Goal: Task Accomplishment & Management: Use online tool/utility

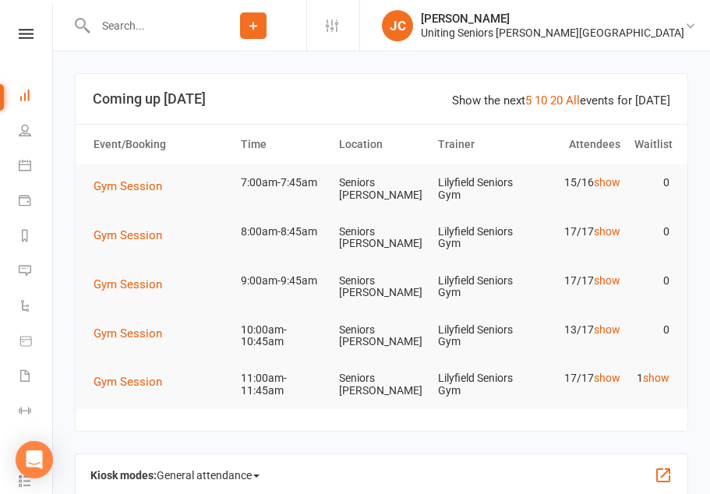
click at [132, 194] on button "Gym Session" at bounding box center [132, 186] width 79 height 19
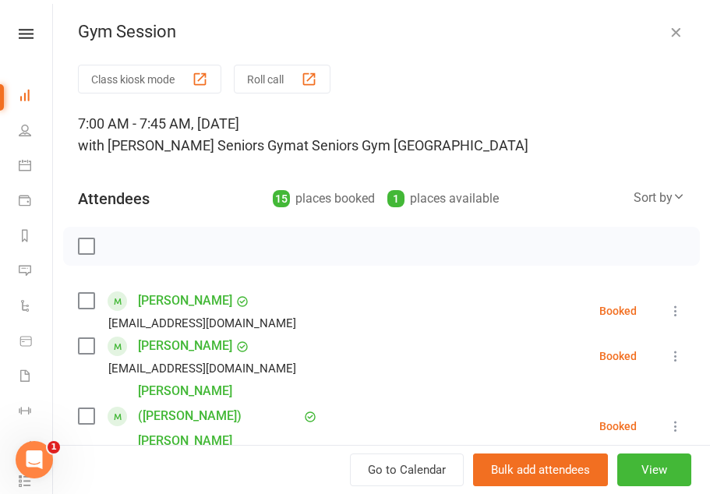
click at [182, 82] on button "Class kiosk mode" at bounding box center [149, 79] width 143 height 29
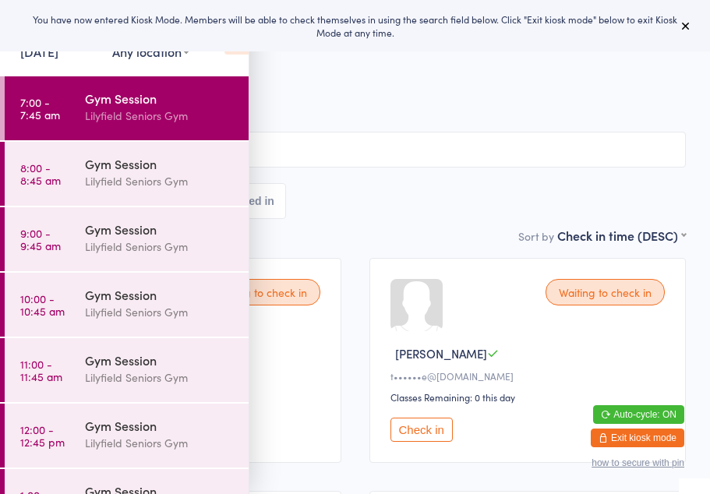
click at [688, 31] on icon at bounding box center [685, 25] width 12 height 12
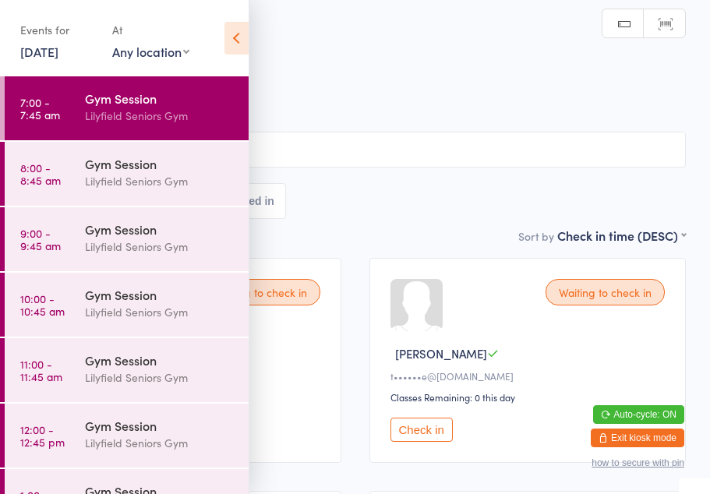
click at [234, 27] on icon at bounding box center [236, 38] width 24 height 33
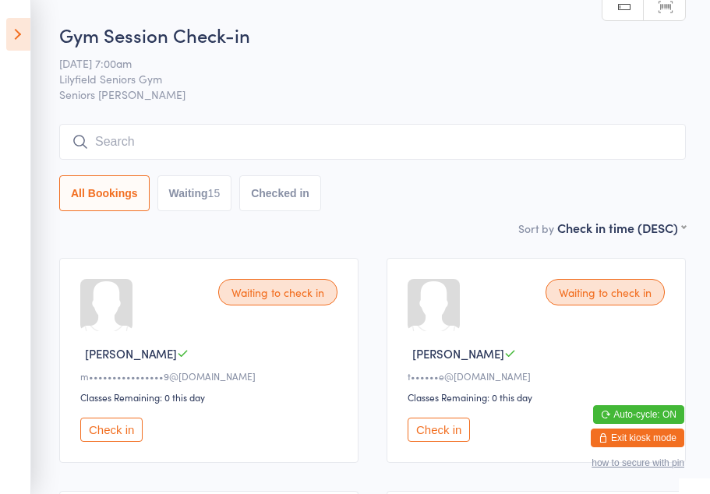
click at [114, 440] on button "Check in" at bounding box center [111, 430] width 62 height 24
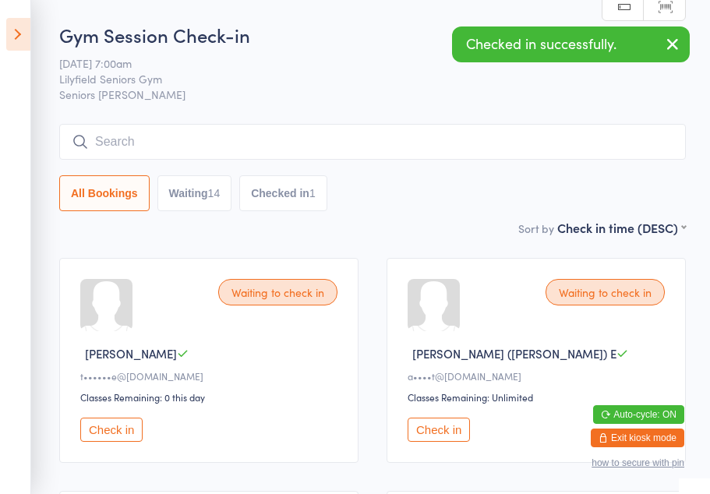
click at [675, 41] on icon "button" at bounding box center [672, 43] width 19 height 19
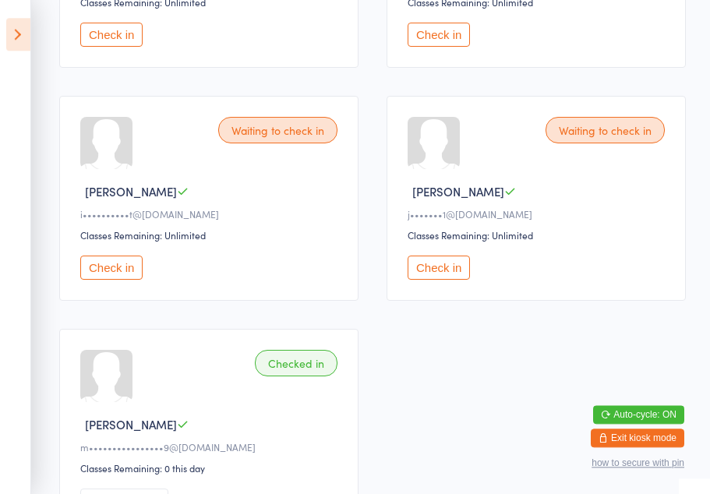
scroll to position [1560, 0]
click at [450, 280] on button "Check in" at bounding box center [438, 268] width 62 height 24
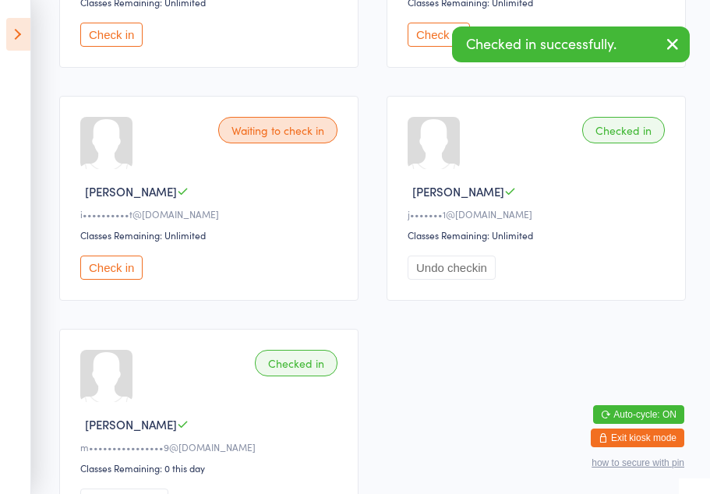
click at [675, 41] on icon "button" at bounding box center [672, 43] width 19 height 19
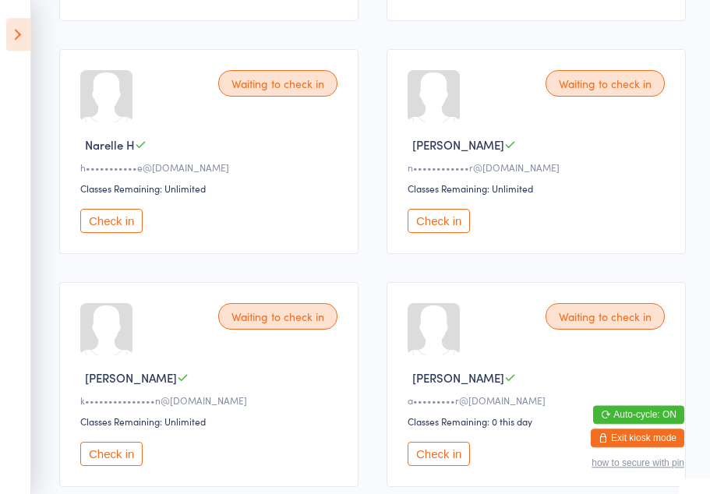
scroll to position [666, 0]
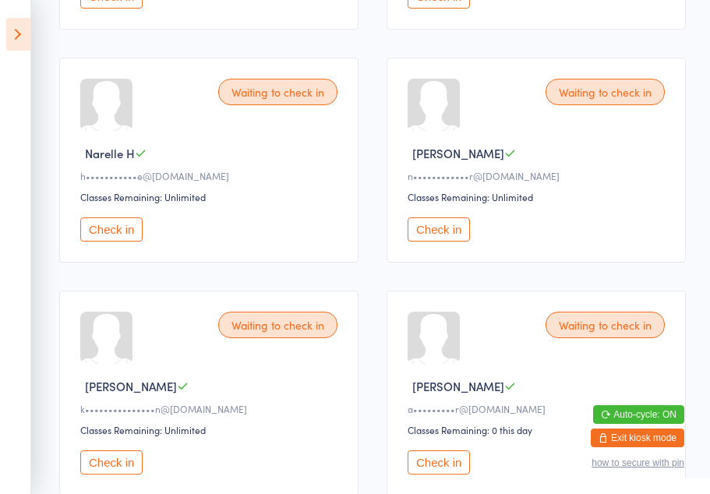
click at [112, 241] on button "Check in" at bounding box center [111, 229] width 62 height 24
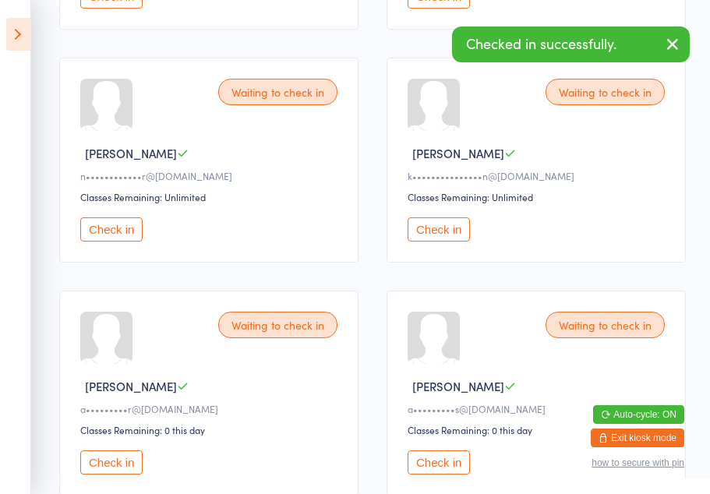
click at [118, 241] on button "Check in" at bounding box center [111, 229] width 62 height 24
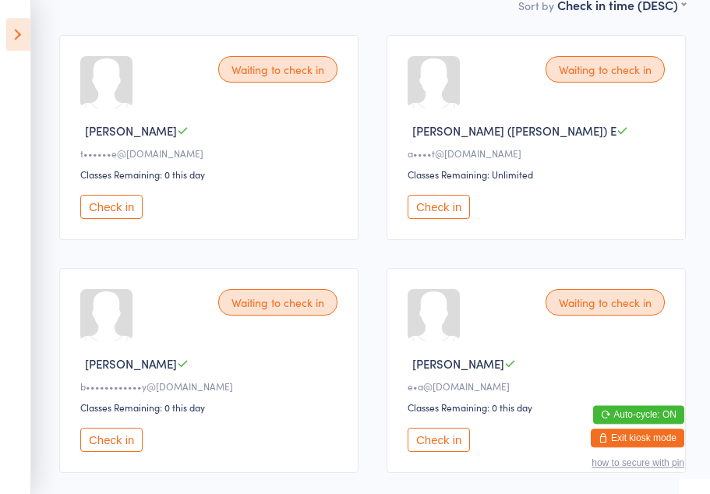
scroll to position [223, 0]
click at [118, 212] on button "Check in" at bounding box center [111, 207] width 62 height 24
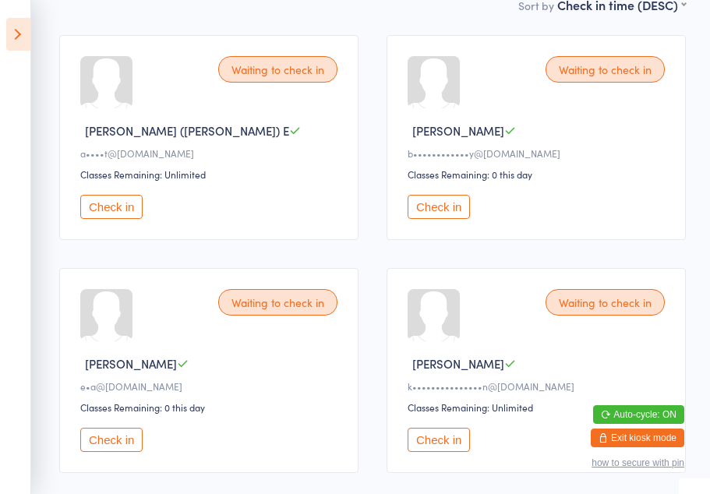
click at [119, 448] on button "Check in" at bounding box center [111, 440] width 62 height 24
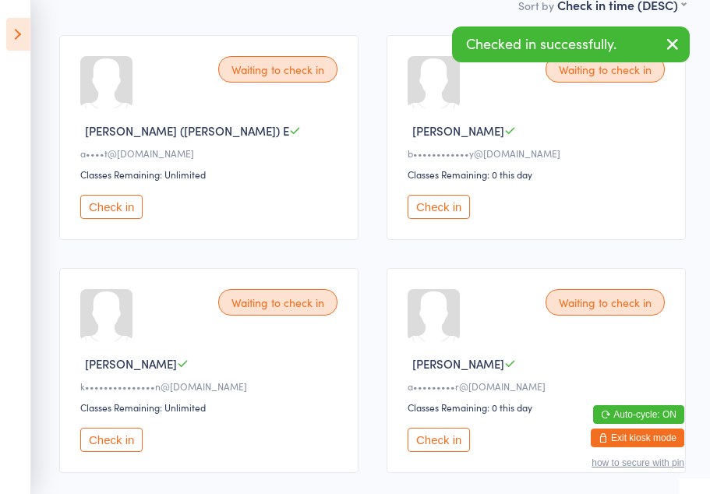
click at [281, 312] on div "Waiting to check in" at bounding box center [277, 302] width 119 height 26
click at [292, 315] on div "Waiting to check in" at bounding box center [277, 302] width 119 height 26
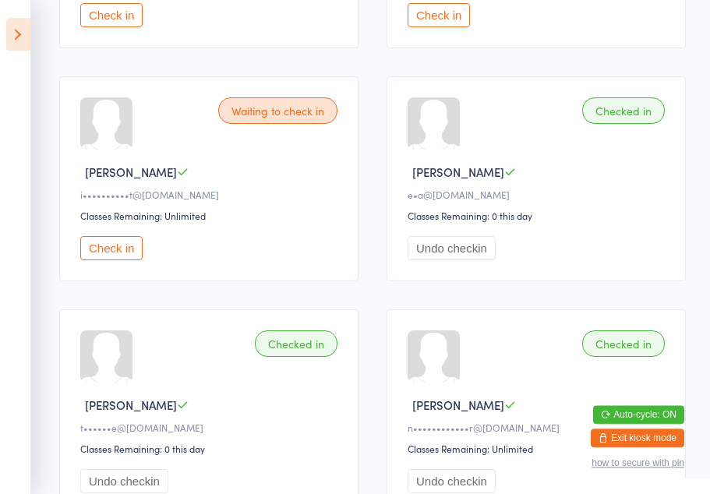
scroll to position [1113, 0]
click at [108, 260] on button "Check in" at bounding box center [111, 248] width 62 height 24
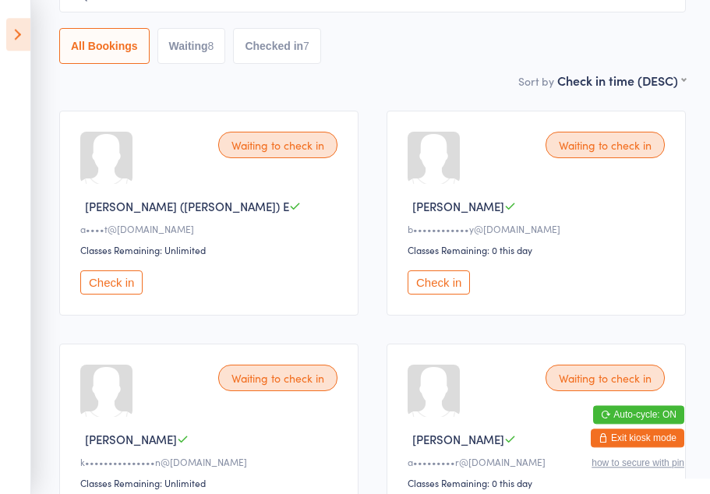
scroll to position [146, 0]
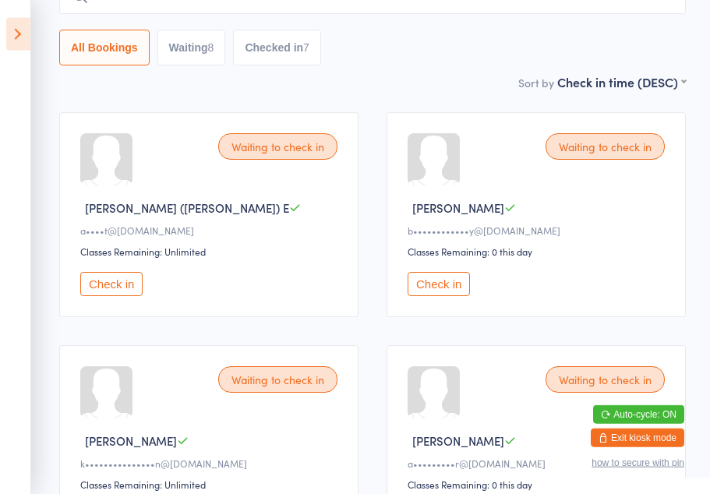
click at [444, 295] on button "Check in" at bounding box center [438, 284] width 62 height 24
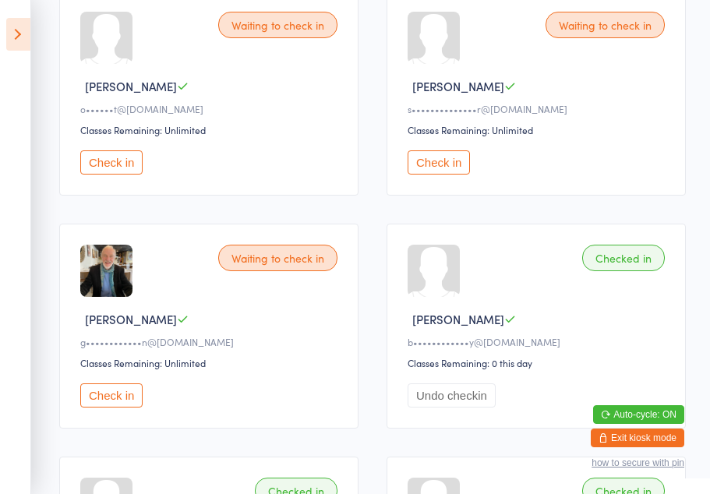
scroll to position [734, 0]
click at [120, 407] on button "Check in" at bounding box center [111, 395] width 62 height 24
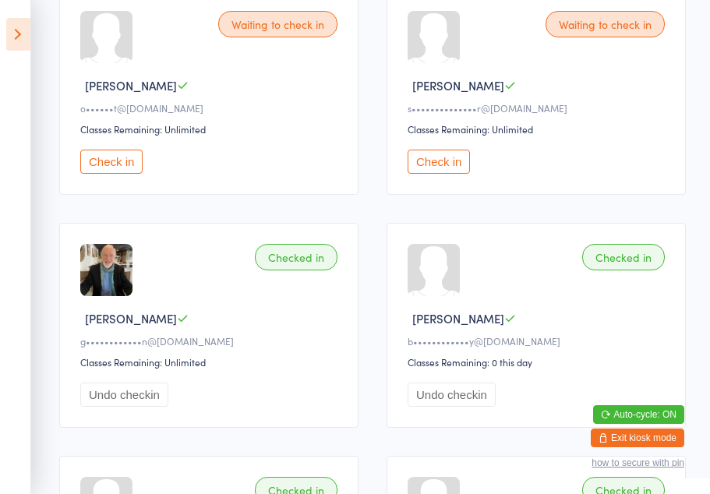
click at [297, 270] on div "Checked in" at bounding box center [296, 257] width 83 height 26
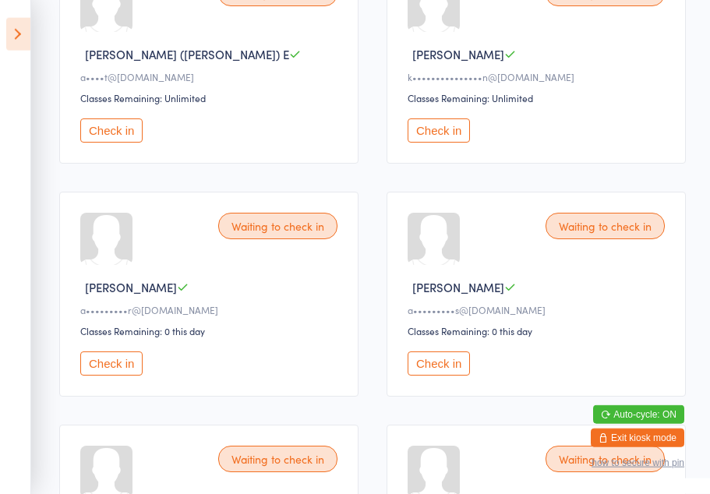
scroll to position [300, 0]
click at [115, 375] on button "Check in" at bounding box center [111, 363] width 62 height 24
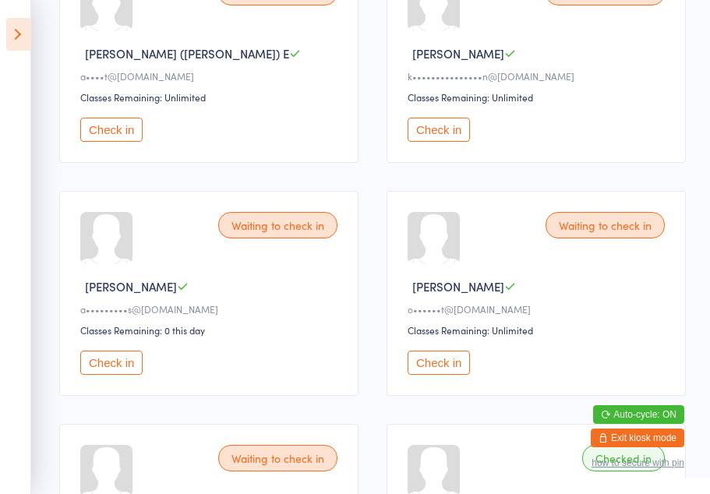
click at [443, 142] on button "Check in" at bounding box center [438, 130] width 62 height 24
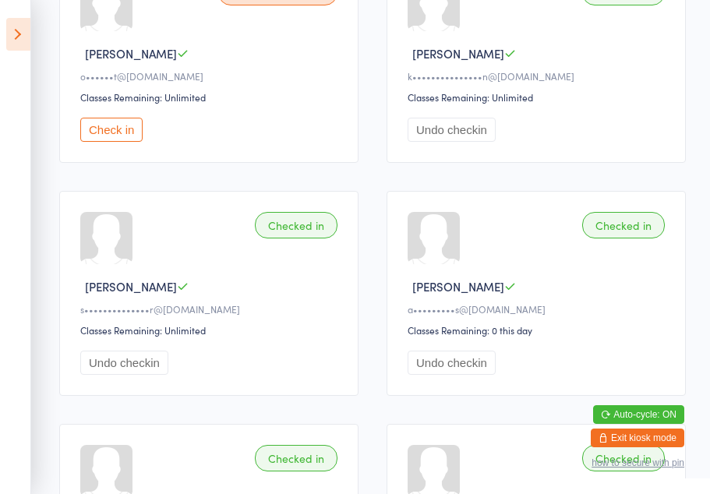
click at [118, 135] on button "Check in" at bounding box center [111, 130] width 62 height 24
click at [125, 375] on button "Undo checkin" at bounding box center [124, 363] width 88 height 24
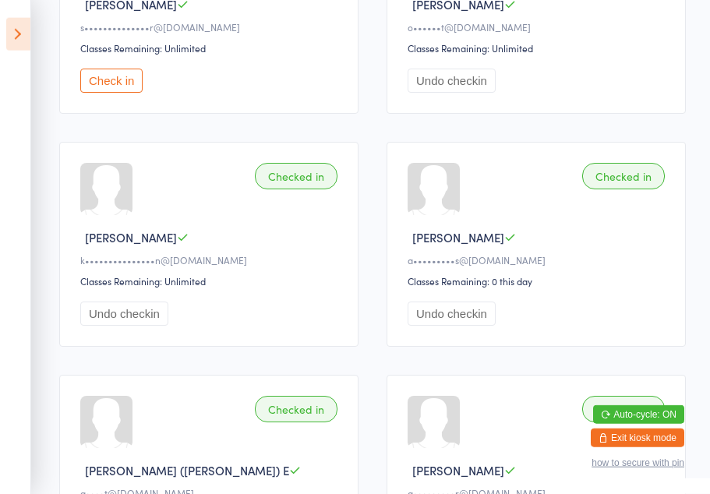
scroll to position [350, 0]
click at [134, 92] on button "Check in" at bounding box center [111, 80] width 62 height 24
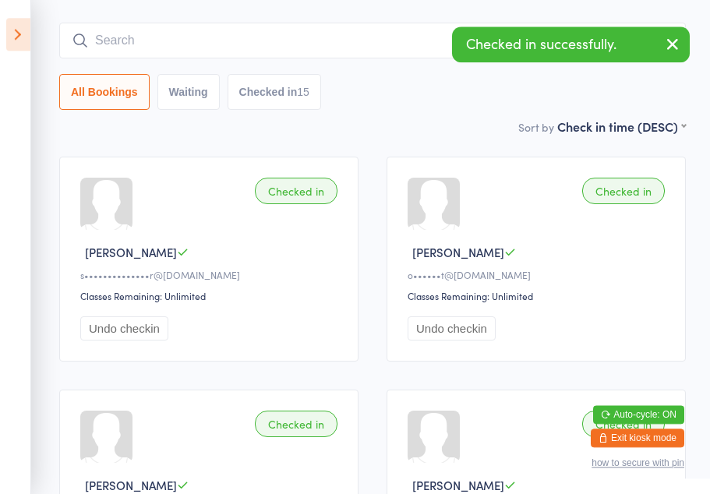
scroll to position [0, 0]
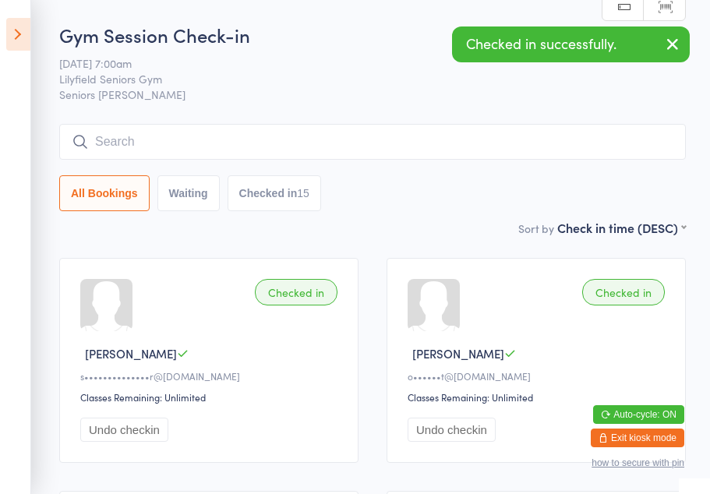
click at [288, 182] on button "Checked in 15" at bounding box center [273, 193] width 93 height 36
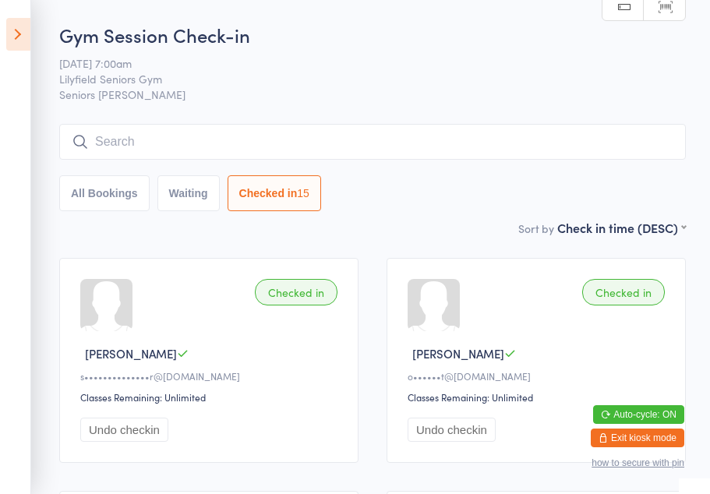
click at [23, 37] on icon at bounding box center [18, 34] width 24 height 33
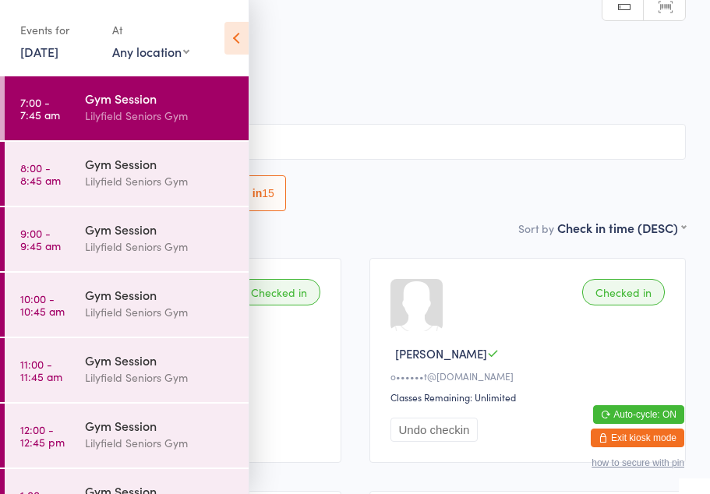
click at [93, 172] on div "Gym Session" at bounding box center [160, 163] width 150 height 17
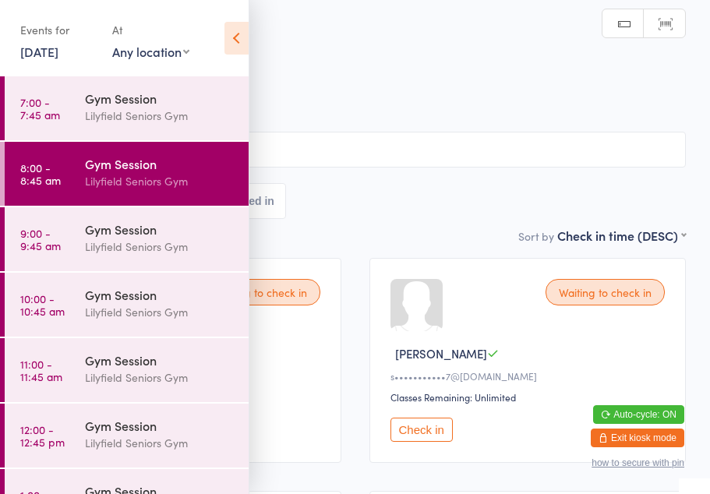
click at [235, 37] on icon at bounding box center [236, 38] width 24 height 33
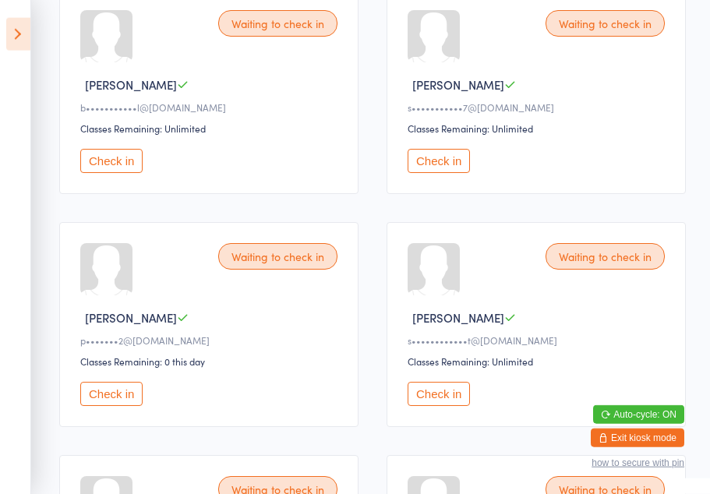
scroll to position [267, 0]
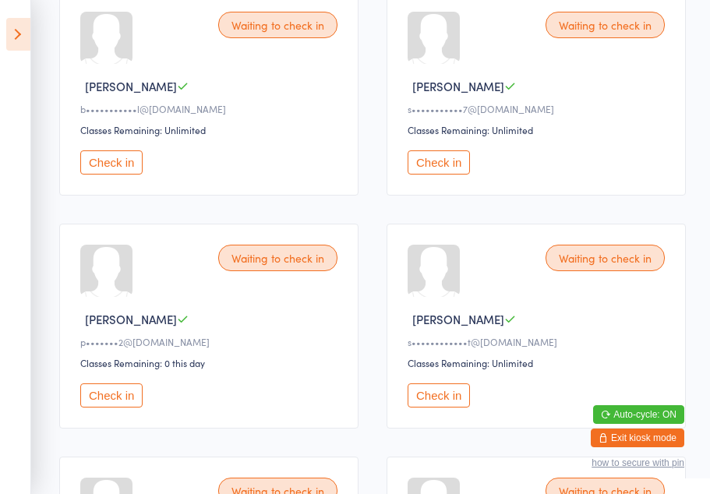
click at [449, 403] on button "Check in" at bounding box center [438, 395] width 62 height 24
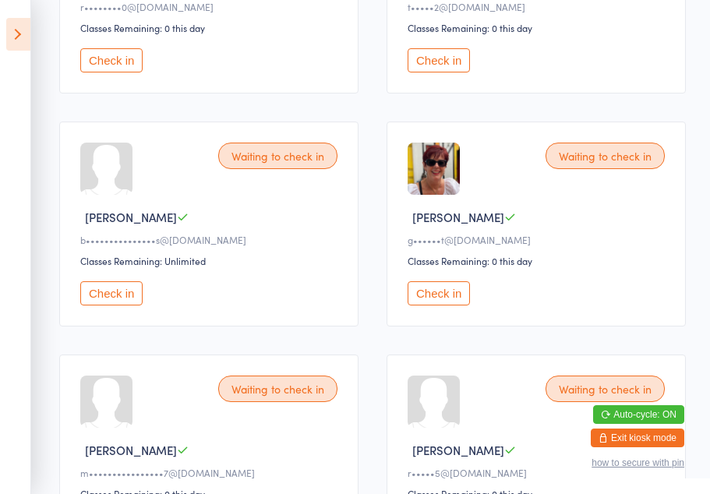
scroll to position [1301, 0]
click at [113, 305] on button "Check in" at bounding box center [111, 293] width 62 height 24
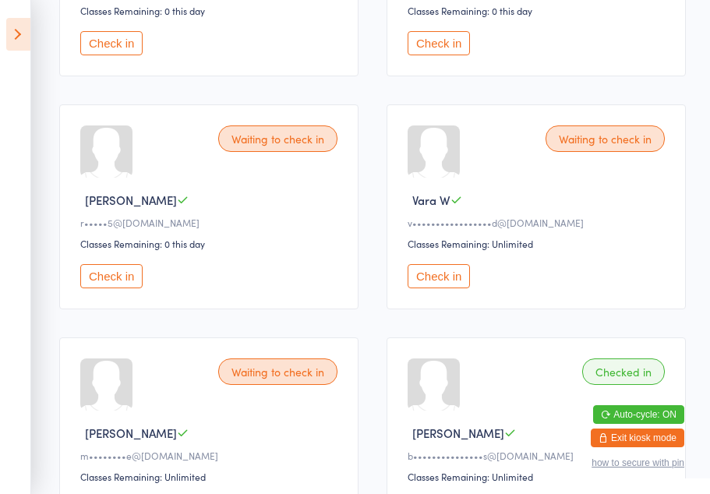
scroll to position [1552, 0]
click at [110, 287] on button "Check in" at bounding box center [111, 275] width 62 height 24
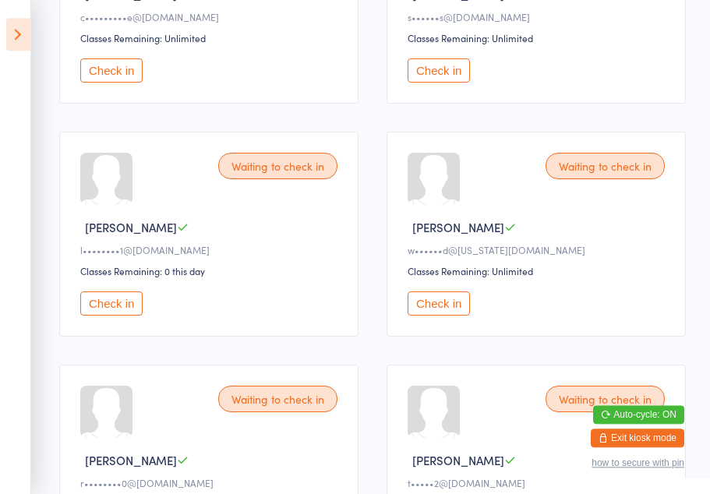
scroll to position [825, 0]
click at [118, 316] on button "Check in" at bounding box center [111, 303] width 62 height 24
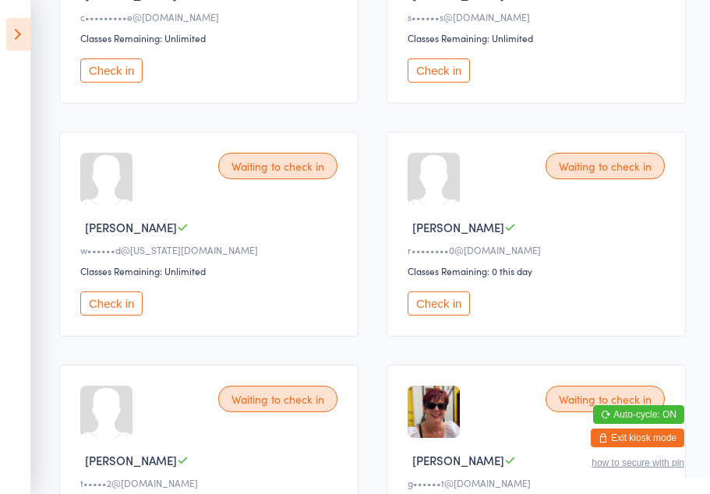
click at [455, 316] on button "Check in" at bounding box center [438, 303] width 62 height 24
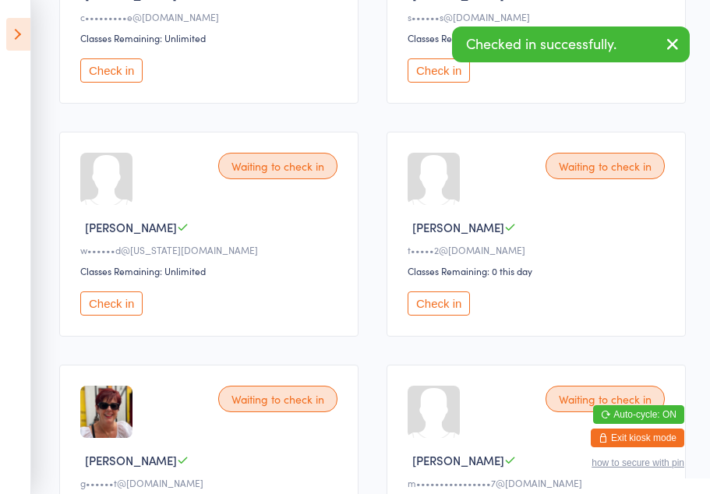
click at [437, 316] on button "Check in" at bounding box center [438, 303] width 62 height 24
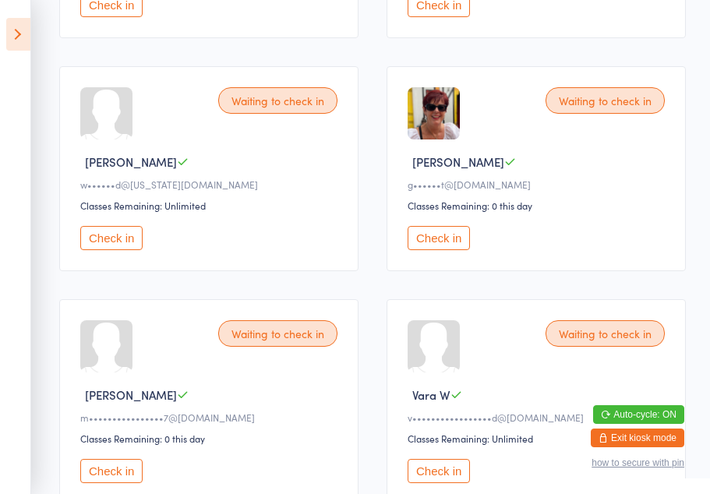
scroll to position [894, 0]
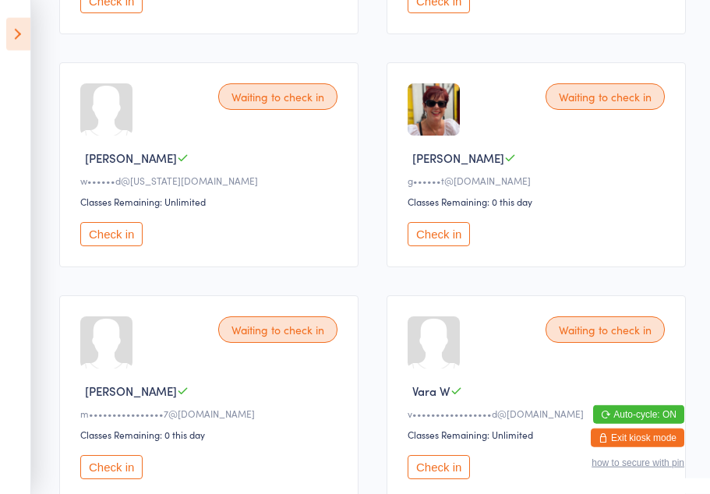
click at [121, 479] on button "Check in" at bounding box center [111, 467] width 62 height 24
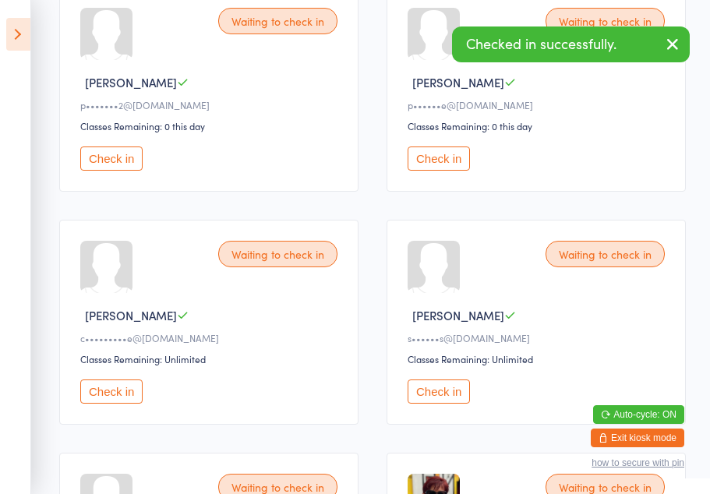
scroll to position [502, 0]
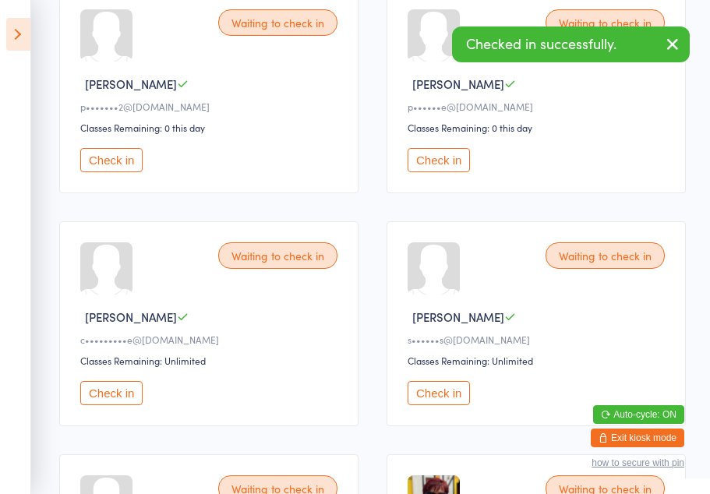
click at [435, 168] on button "Check in" at bounding box center [438, 160] width 62 height 24
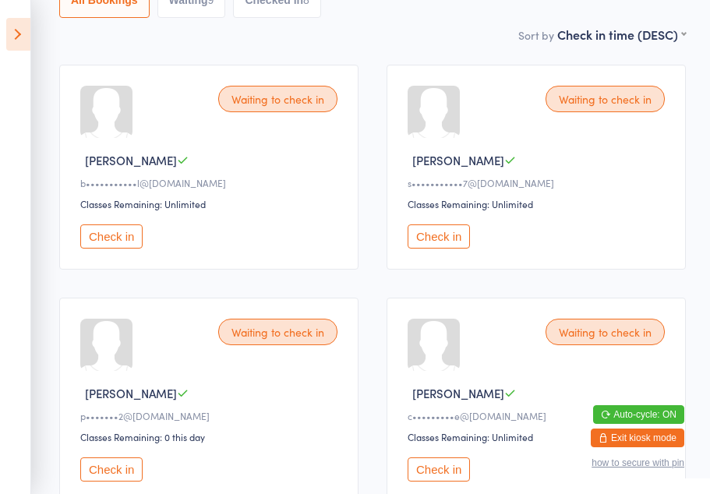
scroll to position [0, 0]
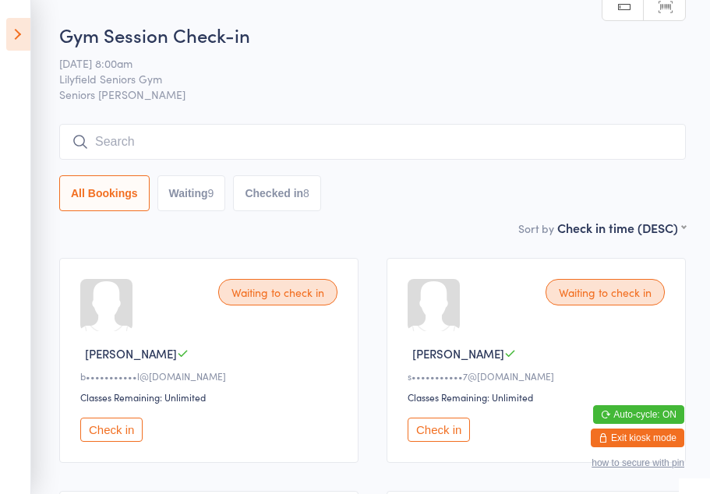
click at [443, 439] on button "Check in" at bounding box center [438, 430] width 62 height 24
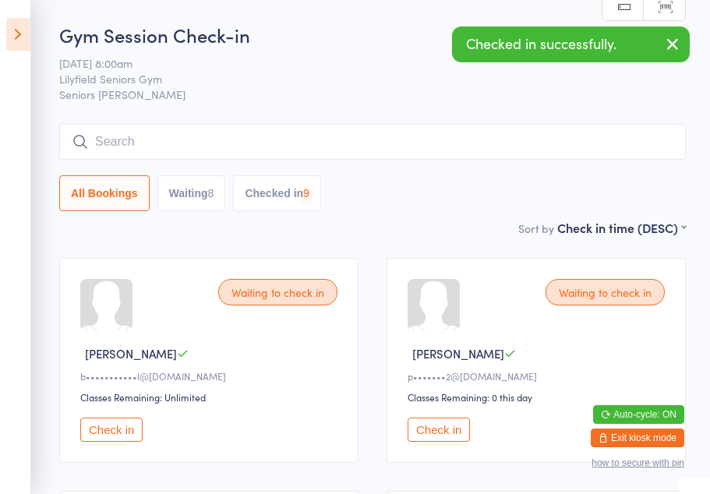
click at [122, 438] on button "Check in" at bounding box center [111, 430] width 62 height 24
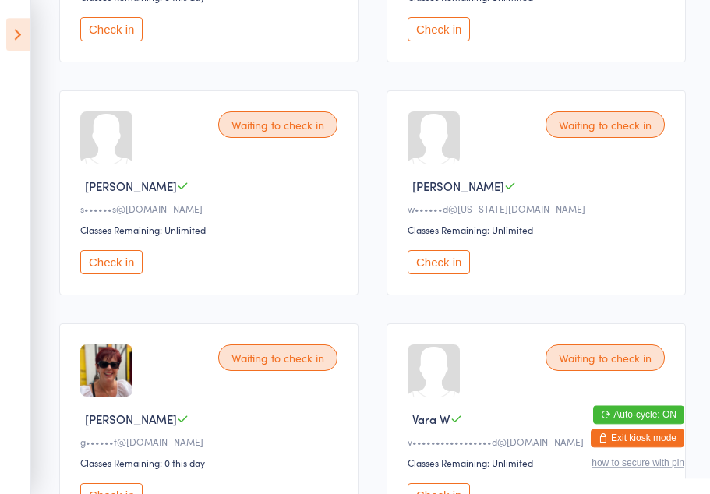
scroll to position [400, 0]
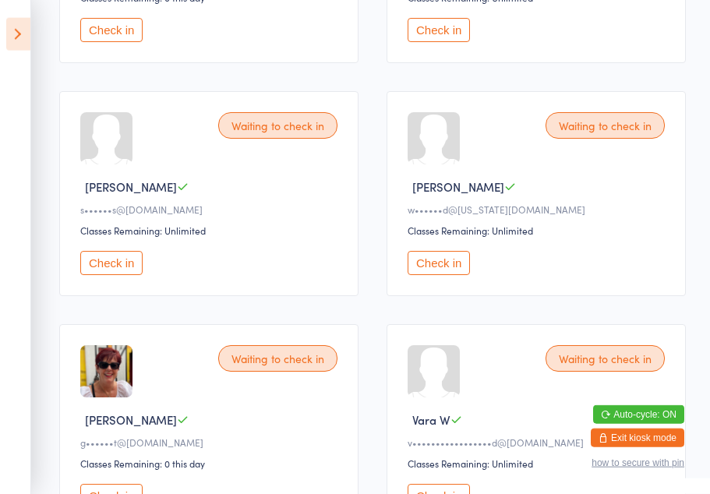
click at [117, 275] on button "Check in" at bounding box center [111, 263] width 62 height 24
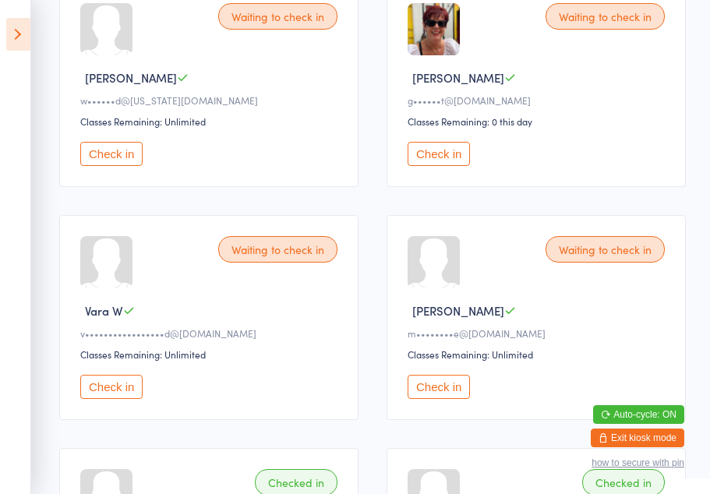
scroll to position [508, 0]
click at [609, 263] on div "Waiting to check in" at bounding box center [604, 250] width 119 height 26
click at [442, 400] on button "Check in" at bounding box center [438, 387] width 62 height 24
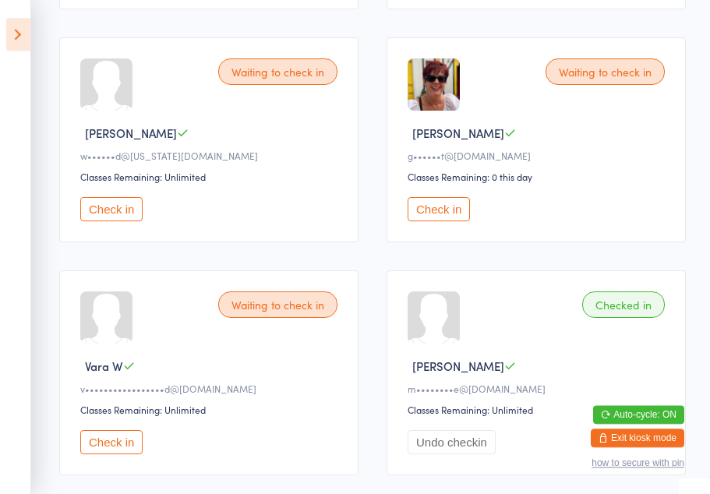
scroll to position [451, 0]
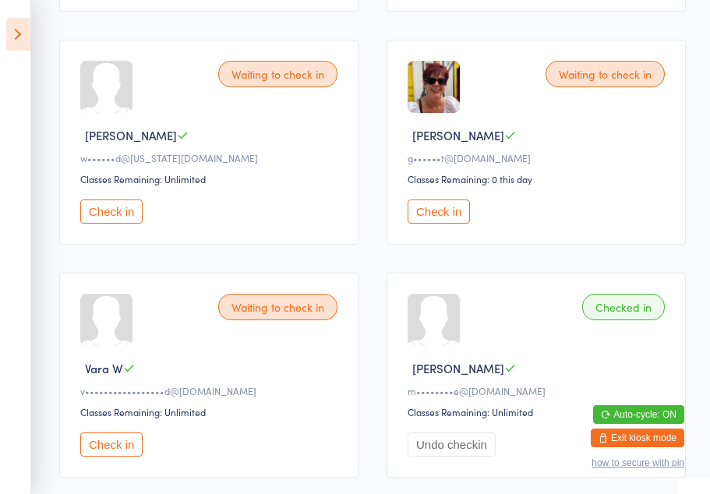
click at [132, 224] on button "Check in" at bounding box center [111, 211] width 62 height 24
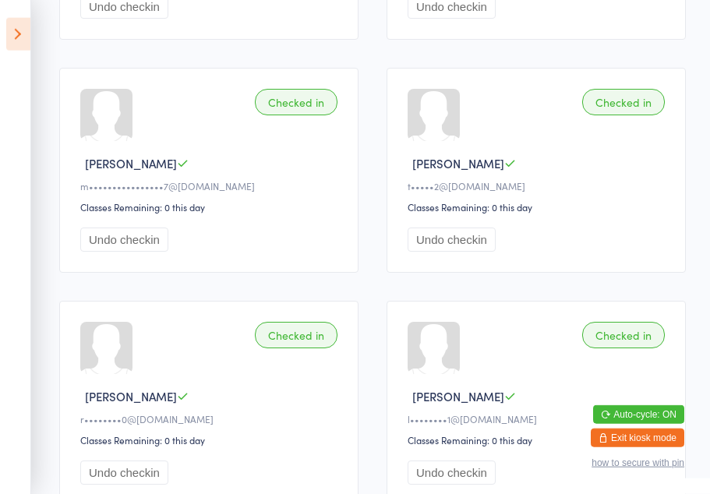
scroll to position [1306, 0]
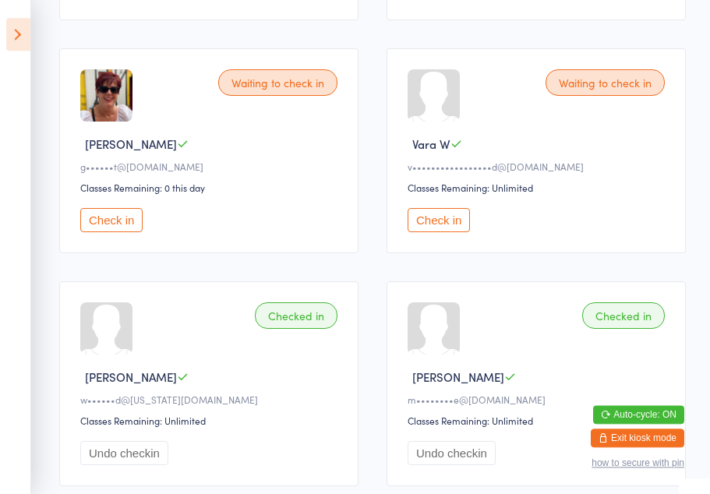
click at [115, 228] on button "Check in" at bounding box center [111, 220] width 62 height 24
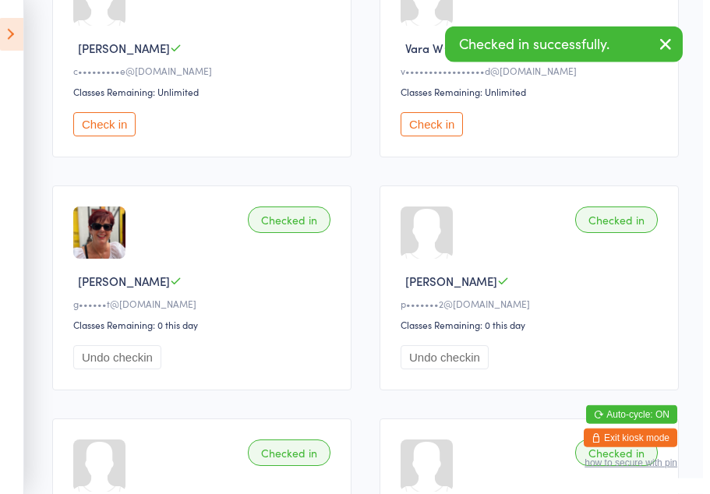
scroll to position [157, 0]
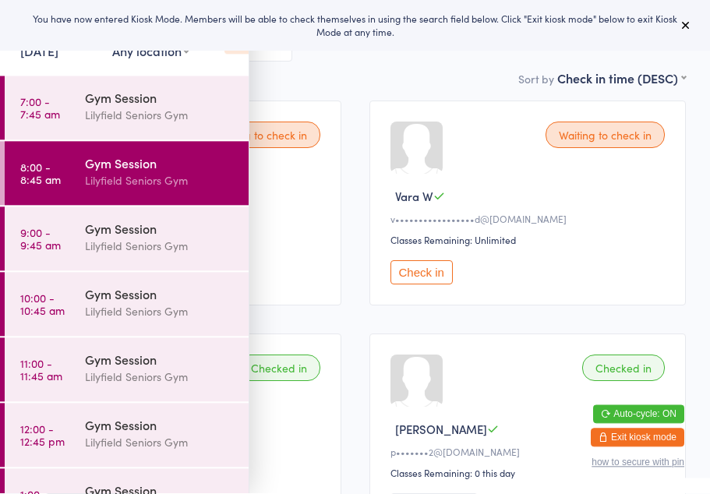
click at [677, 27] on button at bounding box center [685, 25] width 19 height 19
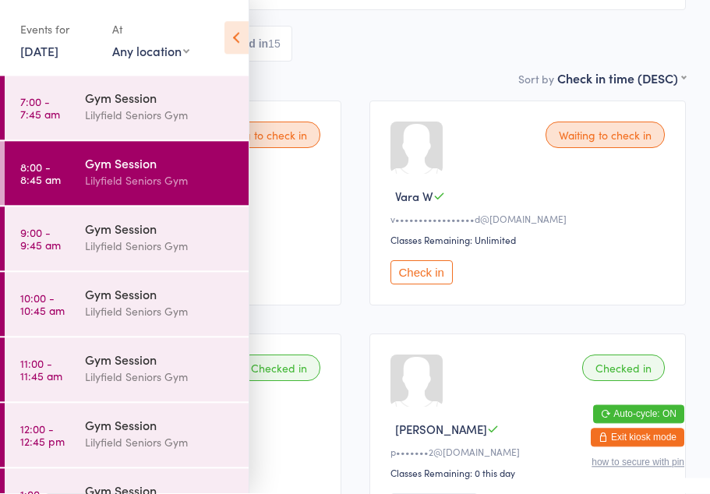
click at [238, 33] on icon at bounding box center [236, 38] width 24 height 33
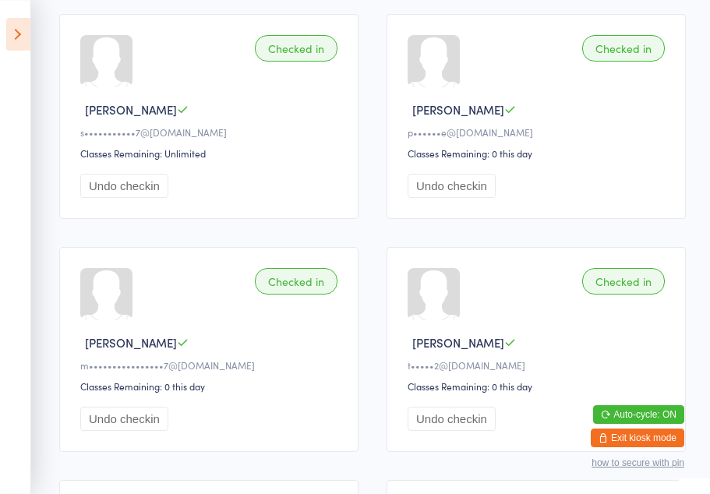
scroll to position [1176, 0]
click at [19, 46] on icon at bounding box center [18, 34] width 24 height 33
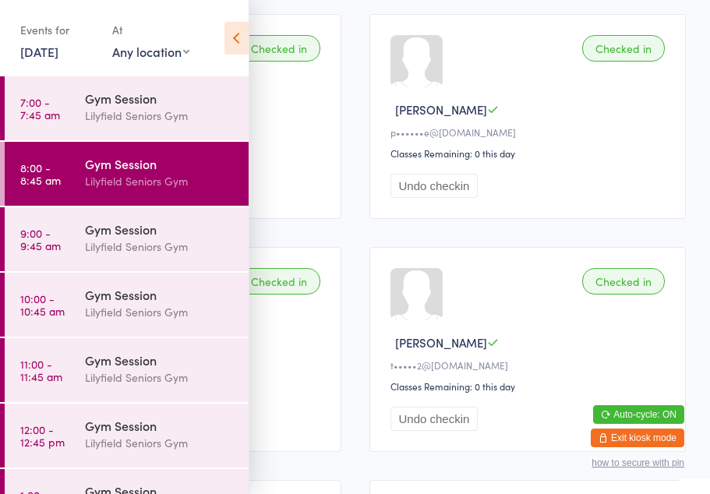
click at [143, 243] on div "Lilyfield Seniors Gym" at bounding box center [160, 247] width 150 height 18
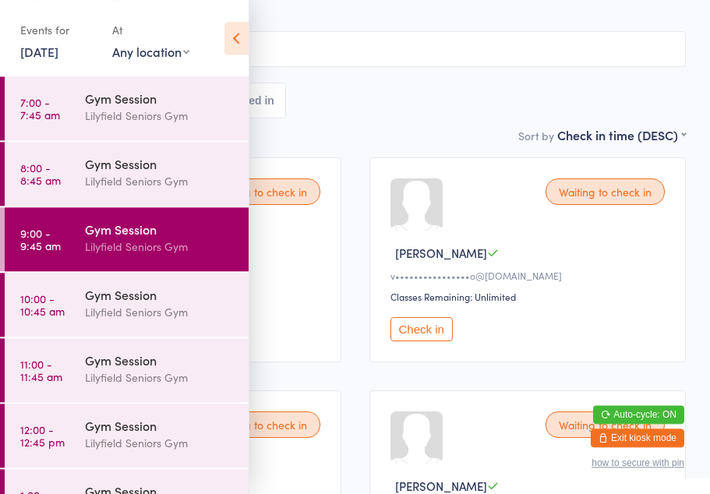
scroll to position [115, 0]
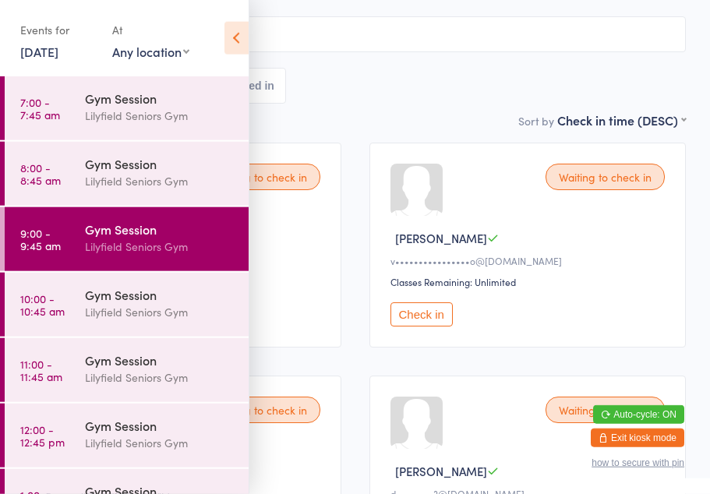
click at [169, 13] on div "Events for 15 Sep, 2025 15 Sep, 2025 September 2025 Sun Mon Tue Wed Thu Fri Sat…" at bounding box center [124, 39] width 249 height 79
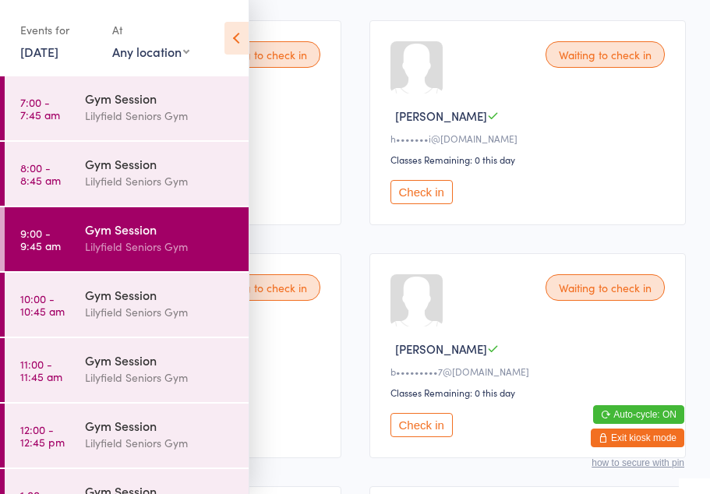
scroll to position [704, 0]
click at [215, 355] on div "Gym Session" at bounding box center [160, 359] width 150 height 17
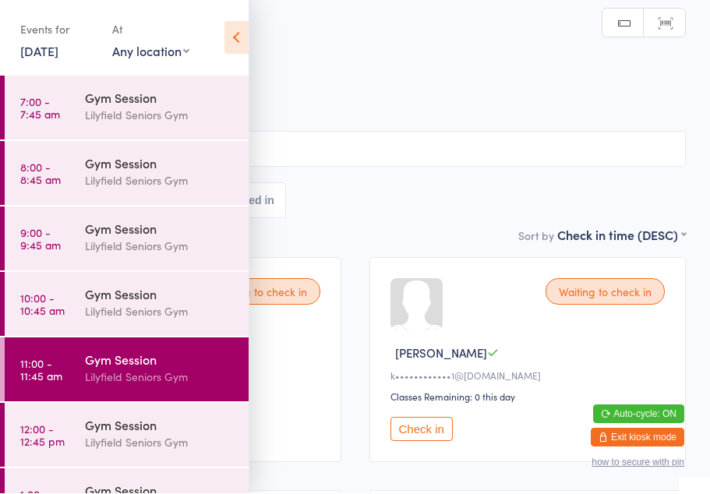
click at [191, 22] on div "Events for 15 Sep, 2025 15 Sep, 2025 September 2025 Sun Mon Tue Wed Thu Fri Sat…" at bounding box center [124, 39] width 249 height 79
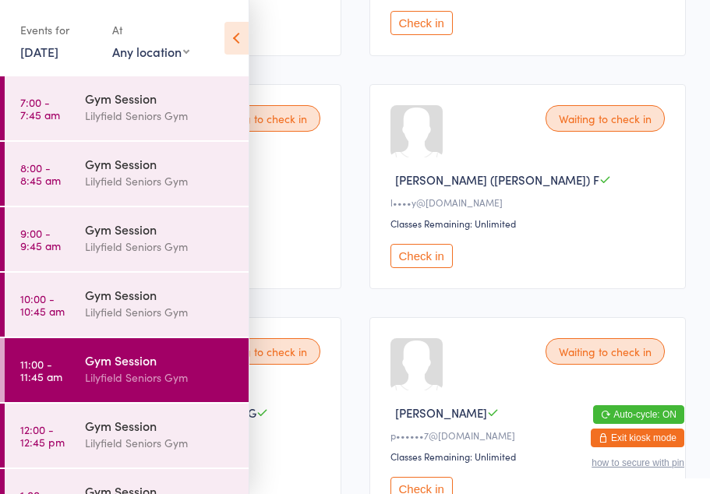
scroll to position [406, 0]
click at [230, 49] on icon at bounding box center [236, 38] width 24 height 33
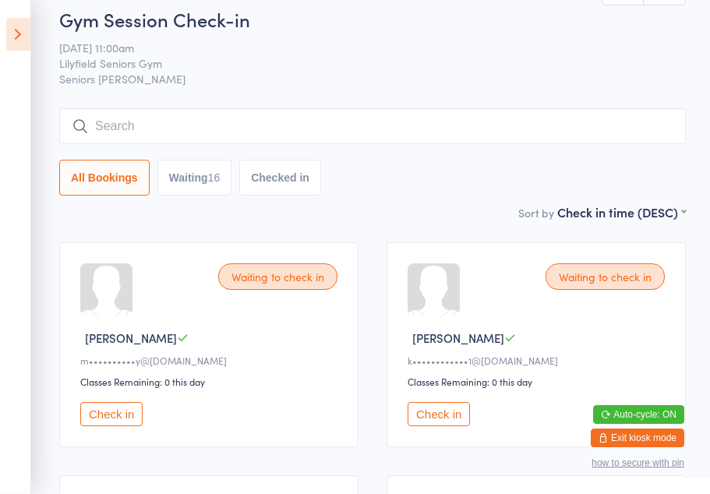
scroll to position [0, 0]
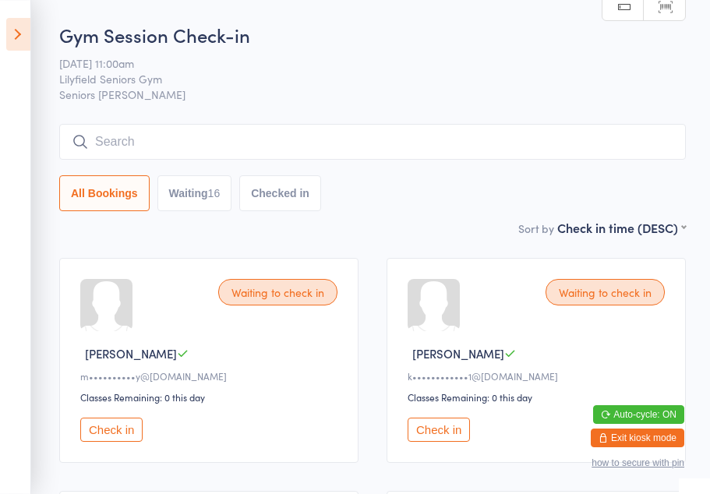
click at [12, 41] on icon at bounding box center [18, 34] width 24 height 33
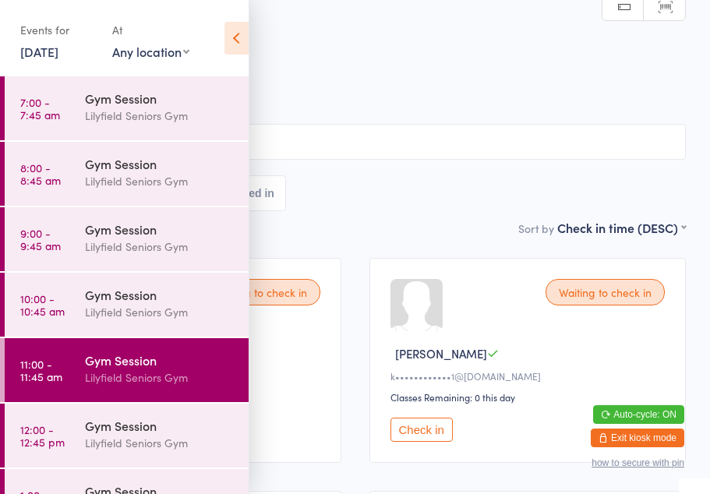
click at [138, 241] on div "Lilyfield Seniors Gym" at bounding box center [160, 247] width 150 height 18
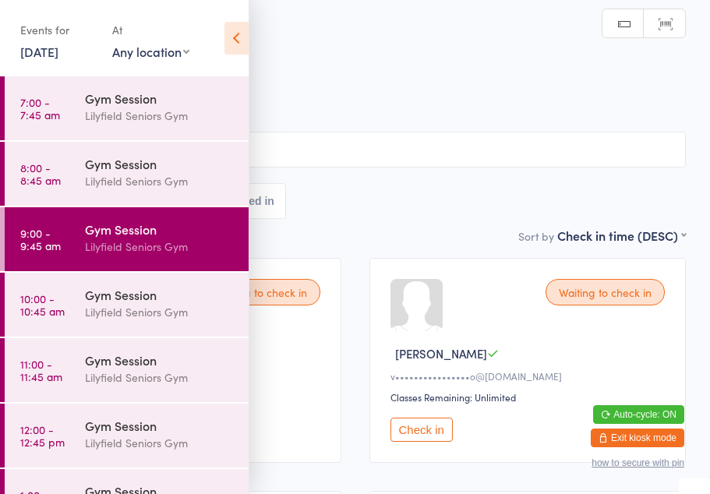
click at [178, 26] on div "At" at bounding box center [150, 30] width 77 height 26
click at [204, 234] on div "Gym Session" at bounding box center [160, 228] width 150 height 17
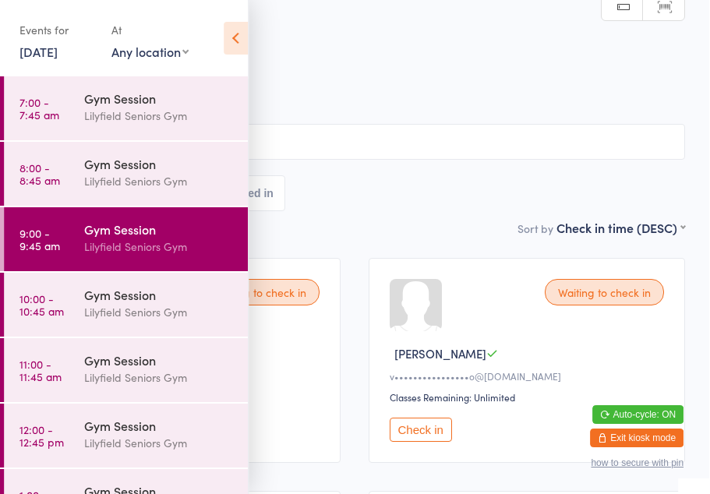
click at [630, 108] on div "Gym Session Check-in 15 Sep 9:00am Lilyfield Seniors Gym Seniors Gym Lilyfield …" at bounding box center [354, 120] width 661 height 197
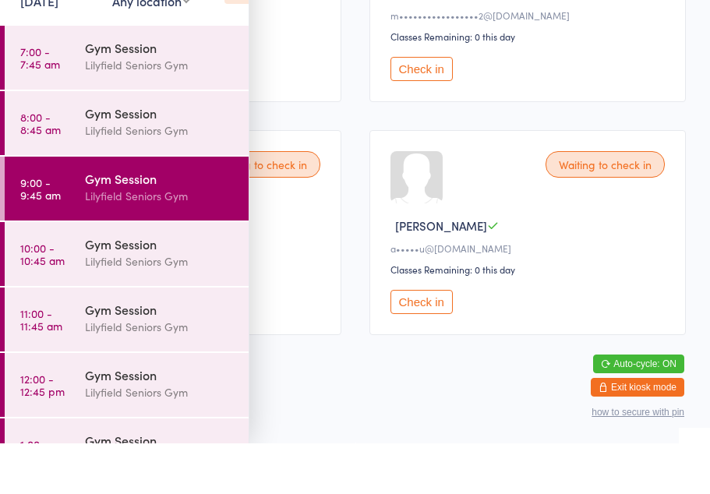
scroll to position [1507, 0]
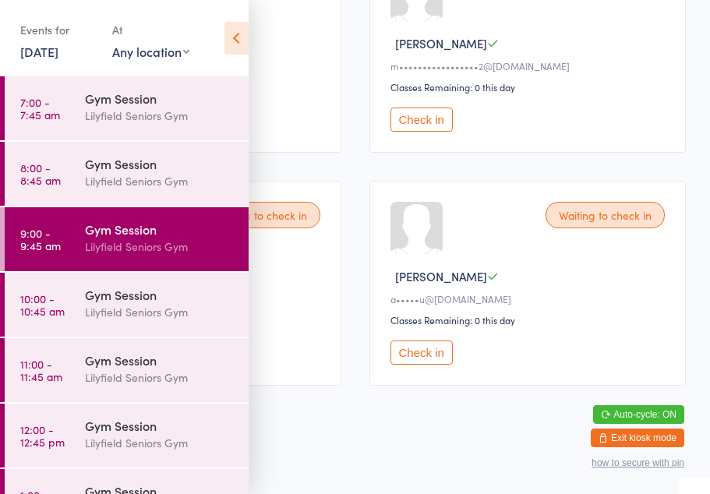
click at [246, 37] on icon at bounding box center [236, 38] width 24 height 33
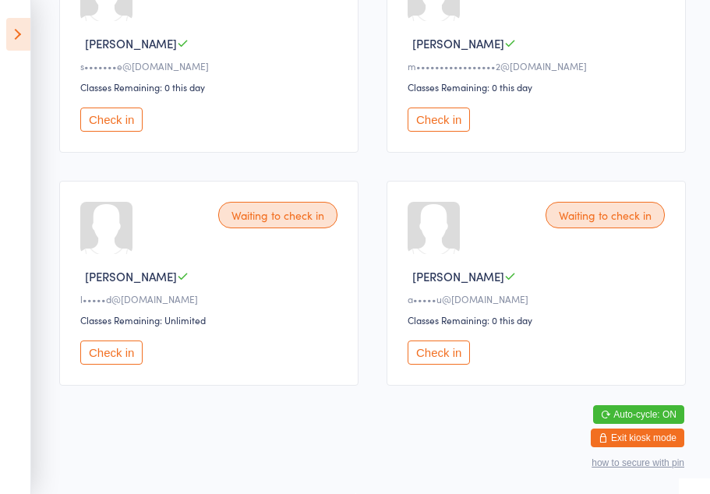
click at [446, 361] on button "Check in" at bounding box center [438, 352] width 62 height 24
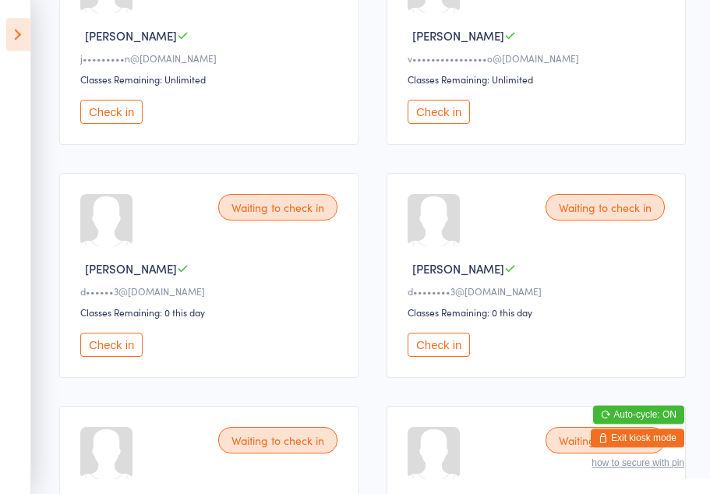
scroll to position [318, 0]
click at [122, 355] on button "Check in" at bounding box center [111, 345] width 62 height 24
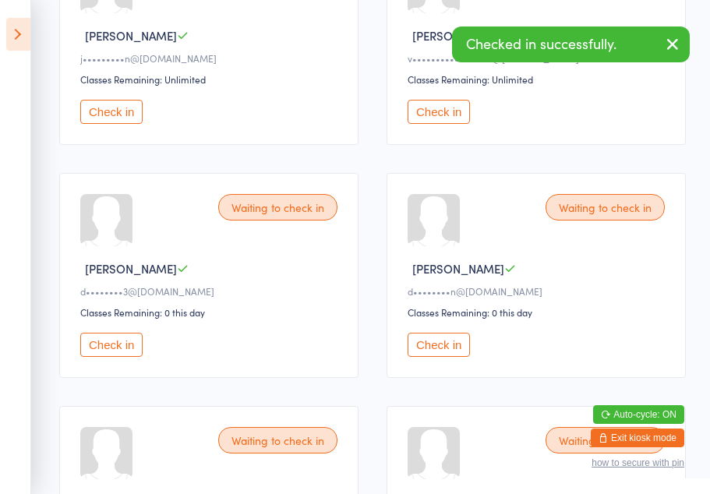
click at [126, 357] on button "Check in" at bounding box center [111, 345] width 62 height 24
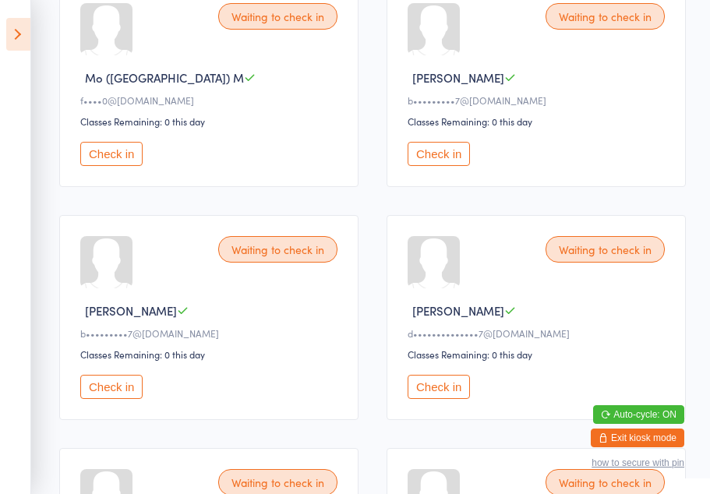
scroll to position [742, 0]
click at [456, 165] on button "Check in" at bounding box center [438, 153] width 62 height 24
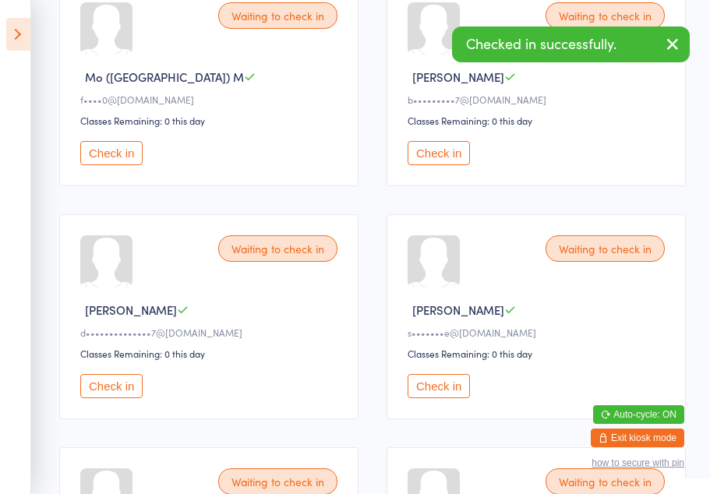
click at [455, 165] on button "Check in" at bounding box center [438, 153] width 62 height 24
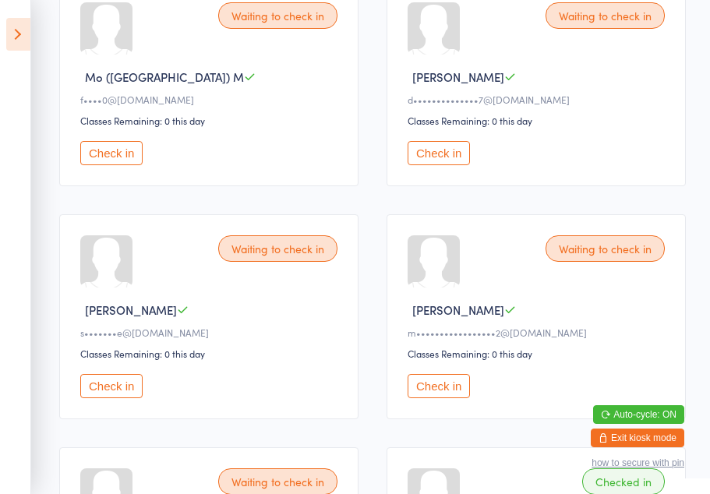
click at [104, 398] on button "Check in" at bounding box center [111, 386] width 62 height 24
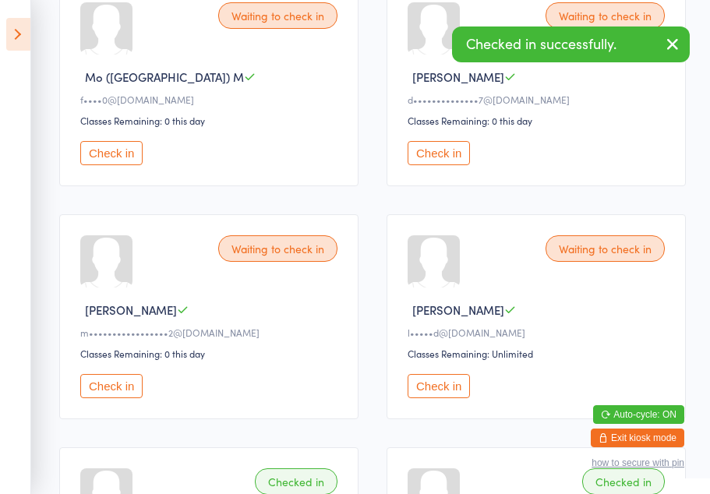
click at [441, 398] on button "Check in" at bounding box center [438, 386] width 62 height 24
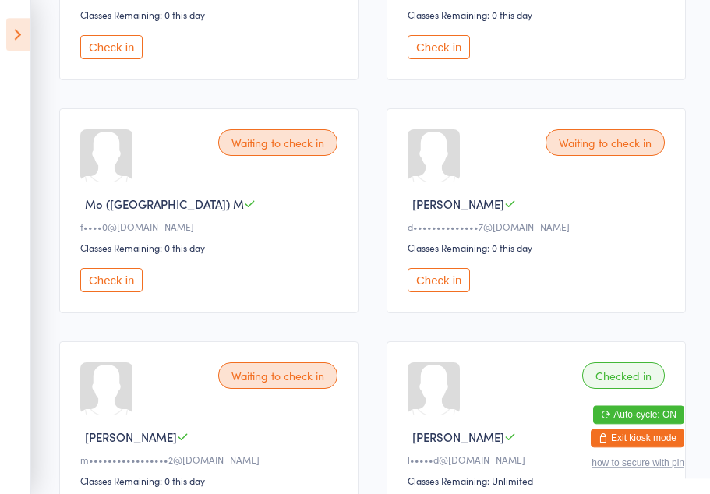
scroll to position [575, 0]
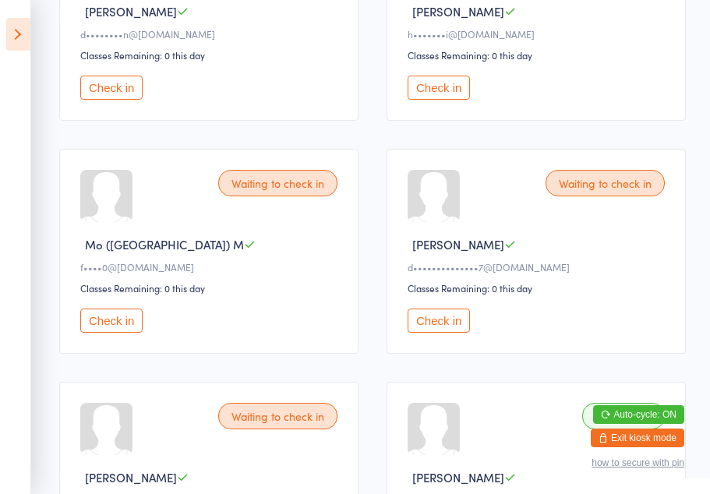
click at [435, 95] on button "Check in" at bounding box center [438, 88] width 62 height 24
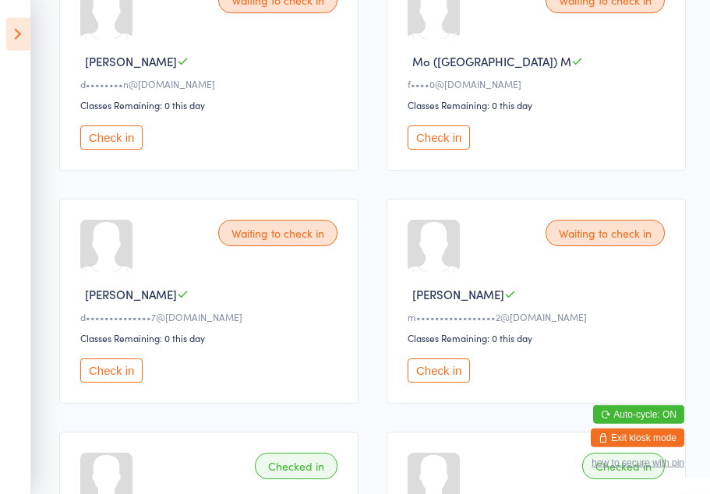
scroll to position [526, 0]
click at [118, 382] on button "Check in" at bounding box center [111, 370] width 62 height 24
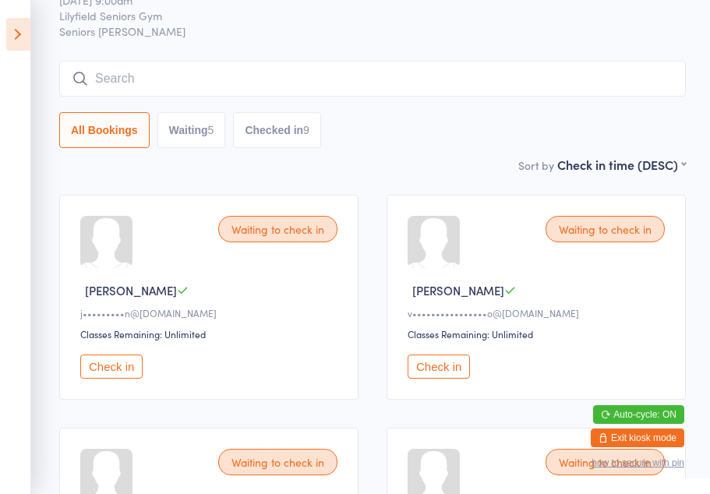
scroll to position [64, 0]
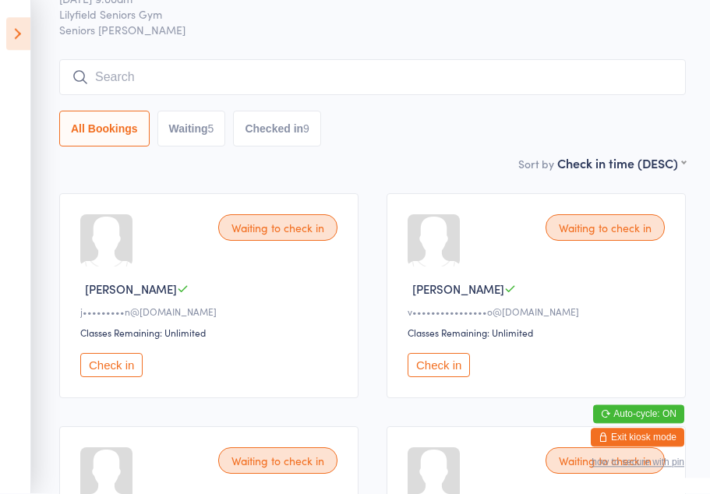
click at [439, 378] on button "Check in" at bounding box center [438, 366] width 62 height 24
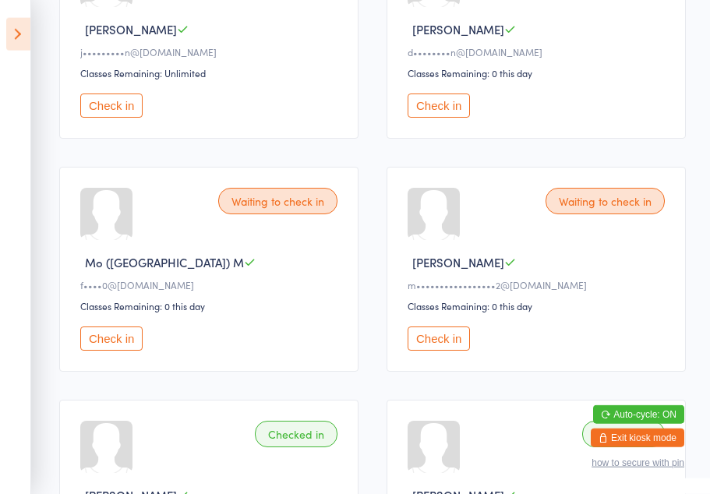
scroll to position [326, 0]
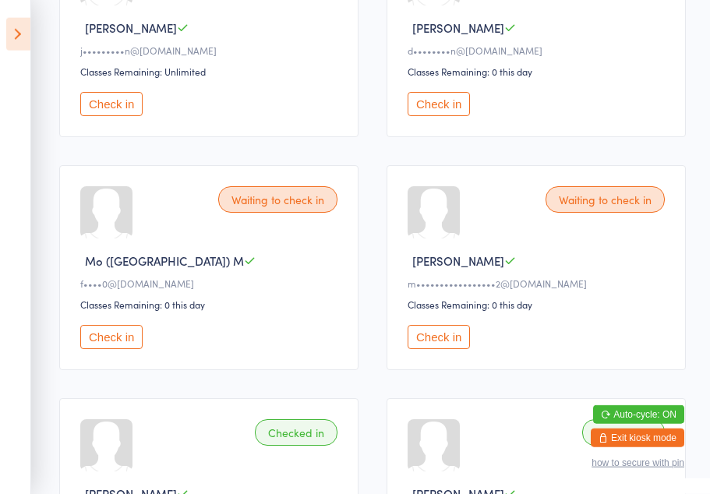
click at [442, 349] on button "Check in" at bounding box center [438, 337] width 62 height 24
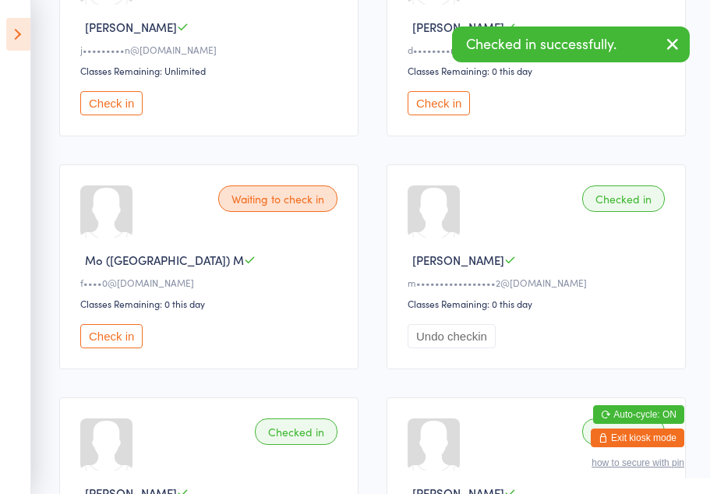
click at [115, 348] on button "Check in" at bounding box center [111, 336] width 62 height 24
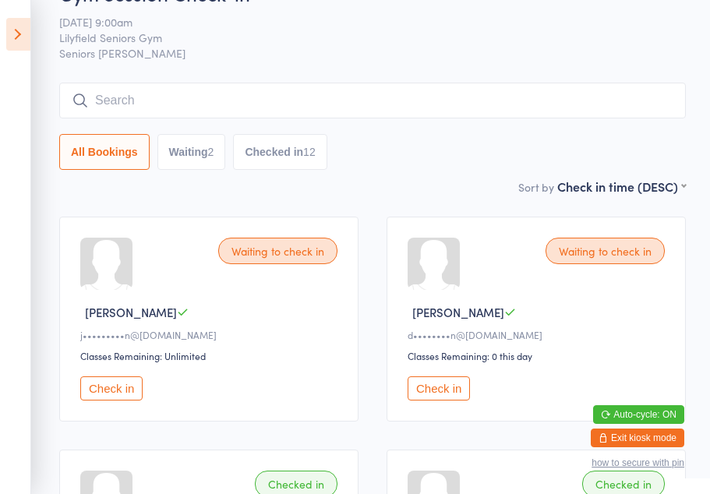
scroll to position [0, 0]
